Goal: Task Accomplishment & Management: Manage account settings

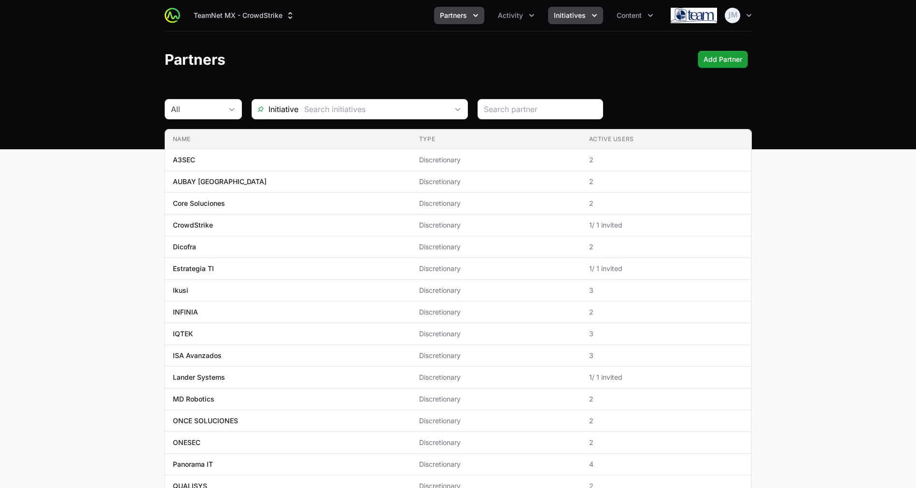
click at [569, 15] on span "Initiatives" at bounding box center [570, 16] width 32 height 10
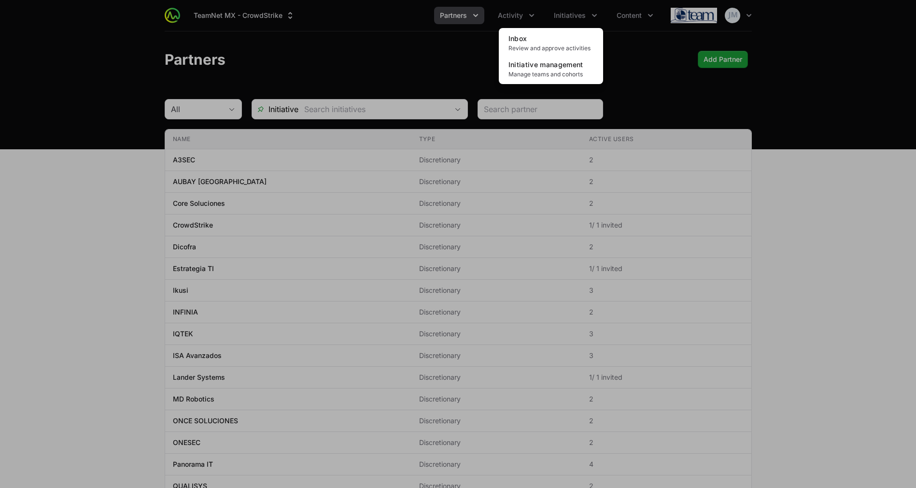
click at [515, 8] on div "Initiatives menu" at bounding box center [458, 244] width 916 height 488
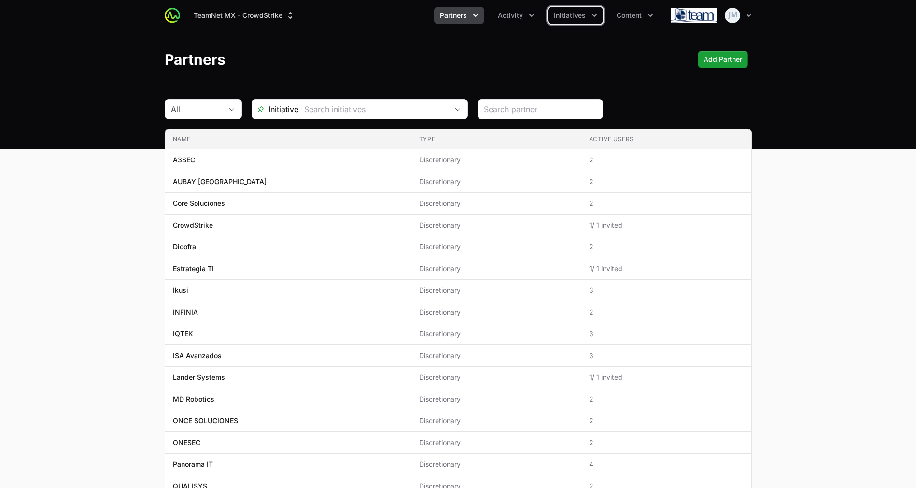
click at [515, 8] on button "Activity" at bounding box center [516, 15] width 48 height 17
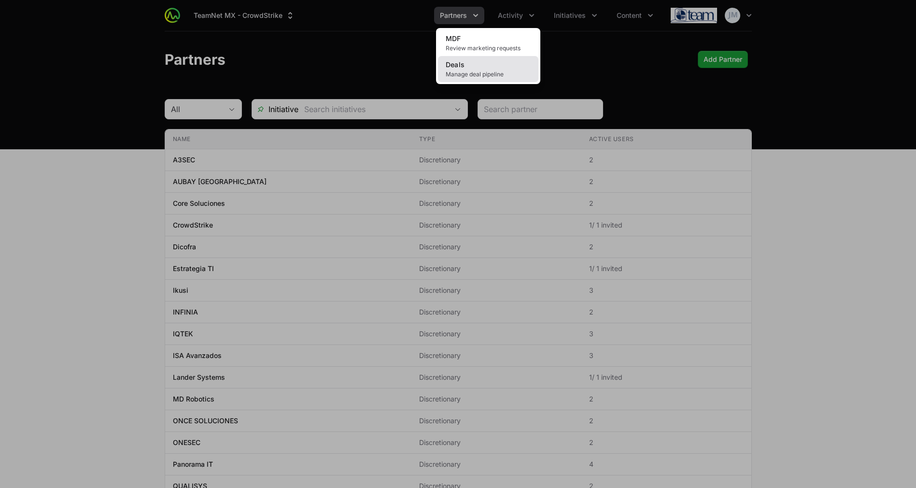
click at [478, 73] on span "Manage deal pipeline" at bounding box center [488, 75] width 85 height 8
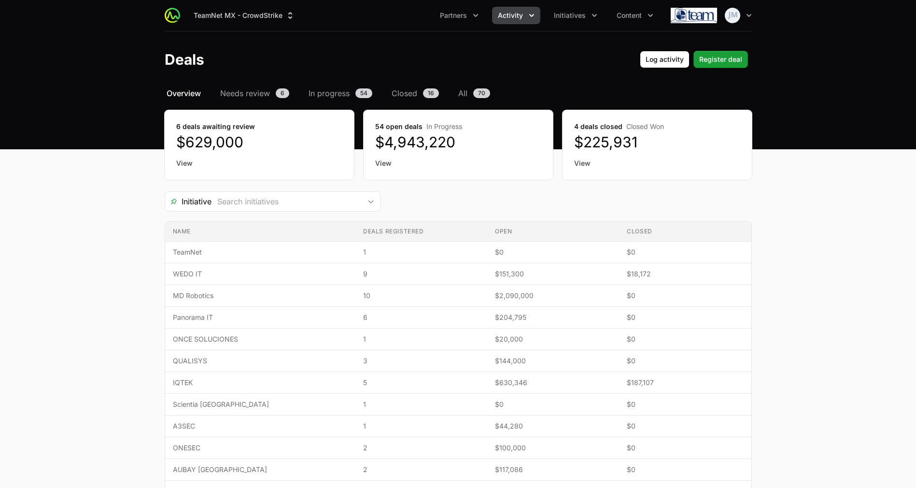
click at [182, 162] on link "View" at bounding box center [259, 163] width 166 height 10
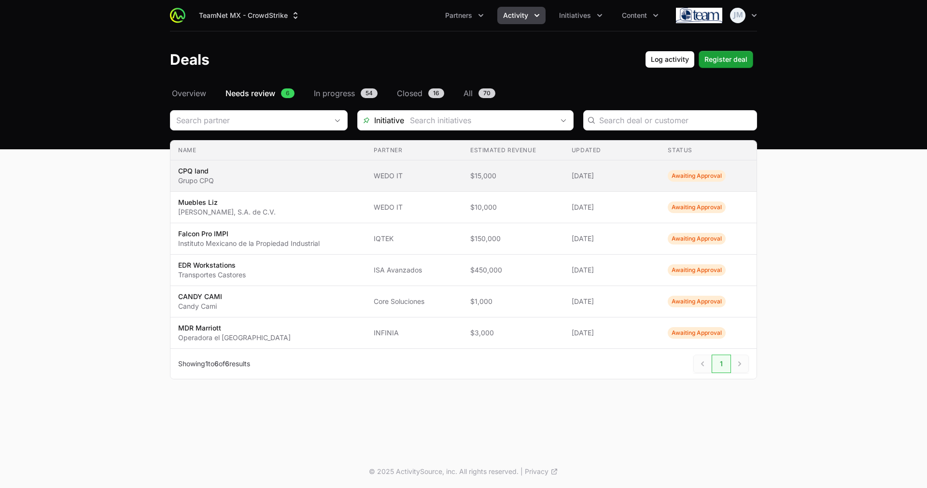
click at [222, 174] on span "CPQ land Grupo CPQ" at bounding box center [268, 175] width 180 height 19
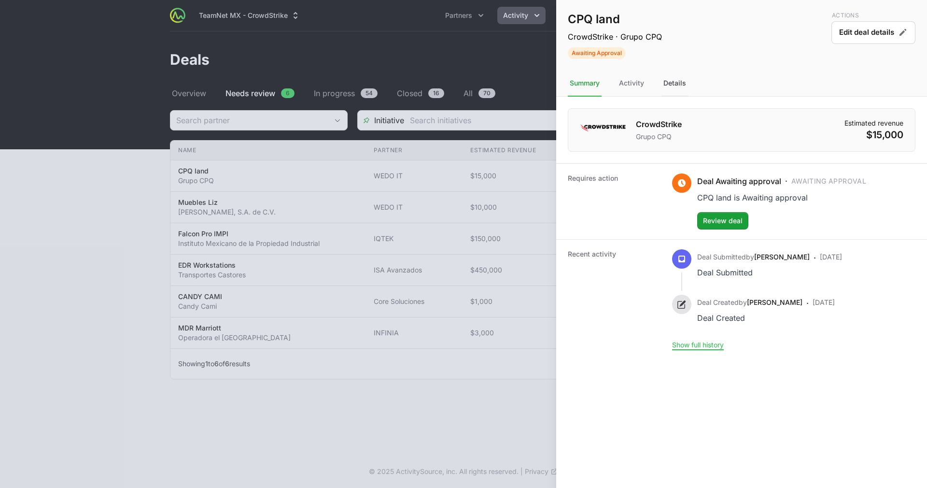
click at [676, 78] on div "Details" at bounding box center [675, 84] width 27 height 26
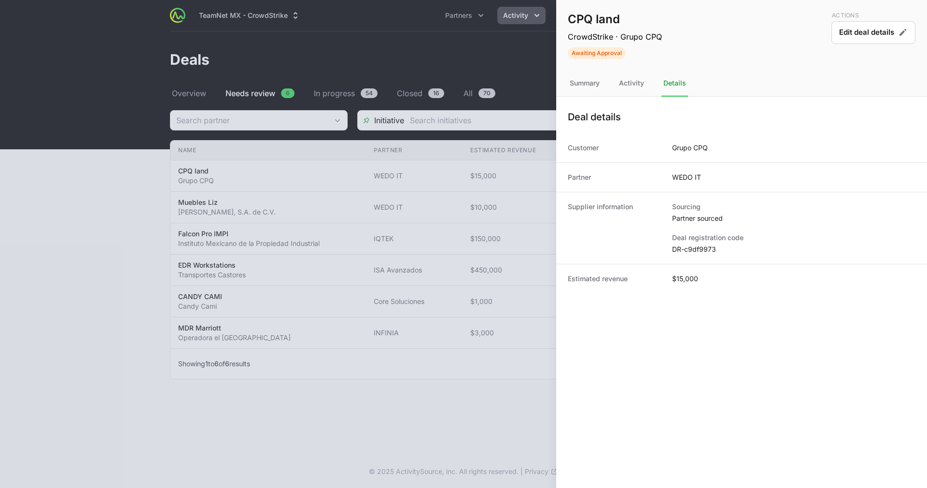
click at [689, 249] on dd "DR-c9df9973" at bounding box center [793, 249] width 243 height 10
copy dl "DR-c9df9973"
click at [288, 209] on div at bounding box center [463, 244] width 927 height 488
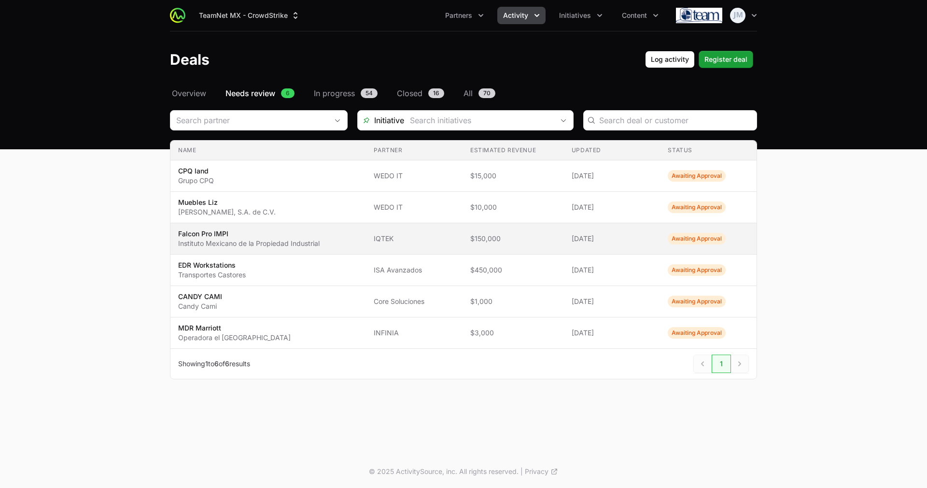
click at [267, 242] on p "Instituto Mexicano de la Propiedad Industrial" at bounding box center [249, 244] width 142 height 10
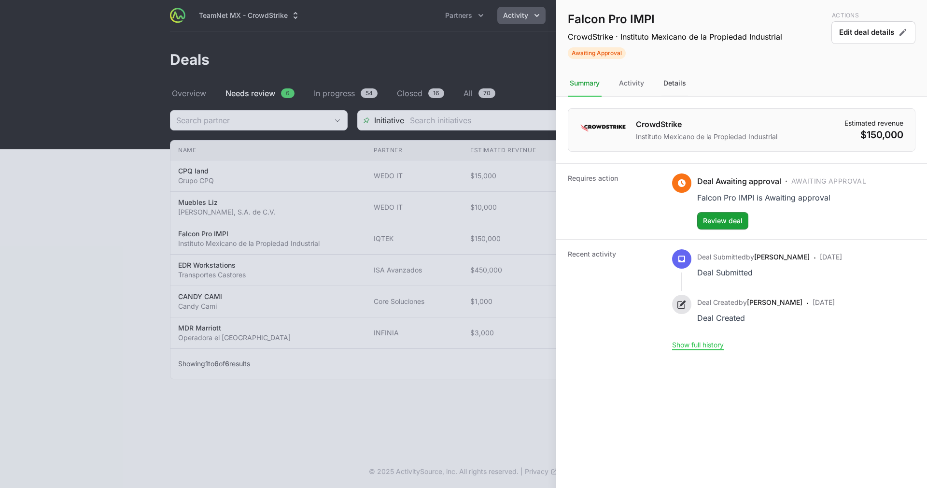
click at [678, 87] on div "Details" at bounding box center [675, 84] width 27 height 26
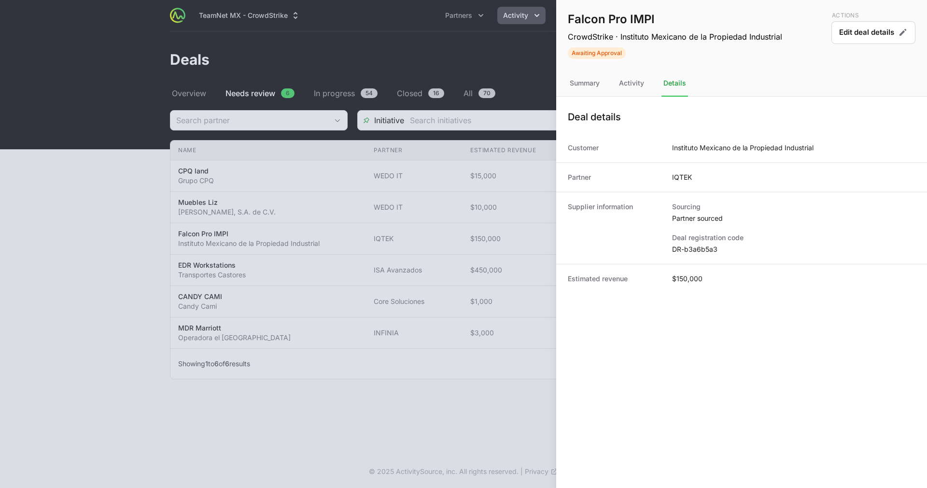
click at [684, 248] on dd "DR-b3a6b5a3" at bounding box center [793, 249] width 243 height 10
copy dl "DR-b3a6b5a3"
click at [426, 91] on div at bounding box center [463, 244] width 927 height 488
